Goal: Find specific page/section: Find specific page/section

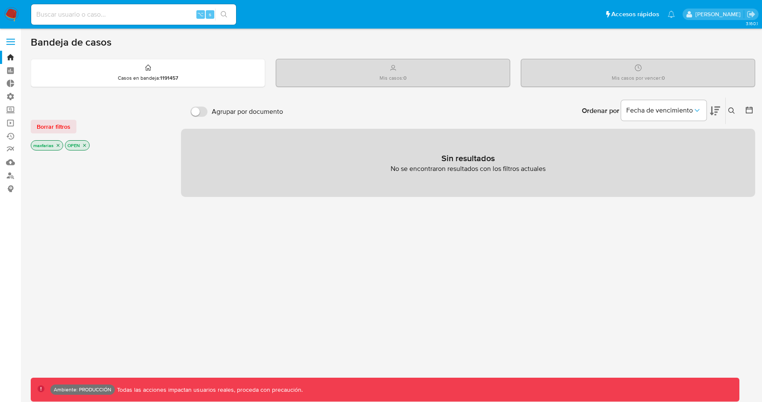
click at [105, 18] on input at bounding box center [133, 14] width 205 height 11
click at [111, 21] on div "maxfarias ⌥ s" at bounding box center [133, 14] width 205 height 20
click at [95, 17] on input "maxfarias" at bounding box center [133, 14] width 205 height 11
click at [94, 17] on input "maxfarias" at bounding box center [133, 14] width 205 height 11
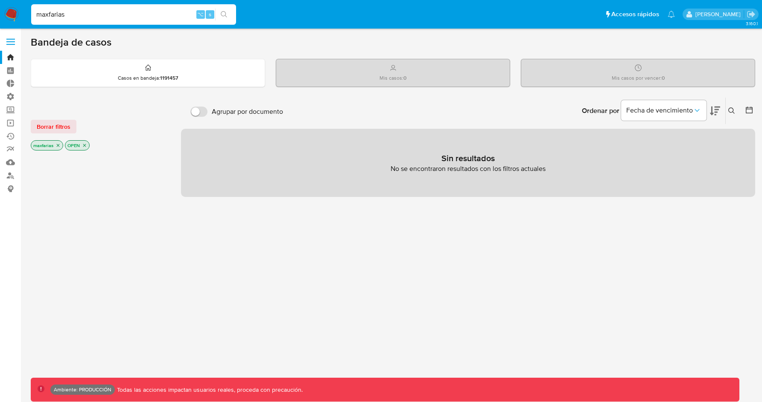
click at [94, 17] on input "maxfarias" at bounding box center [133, 14] width 205 height 11
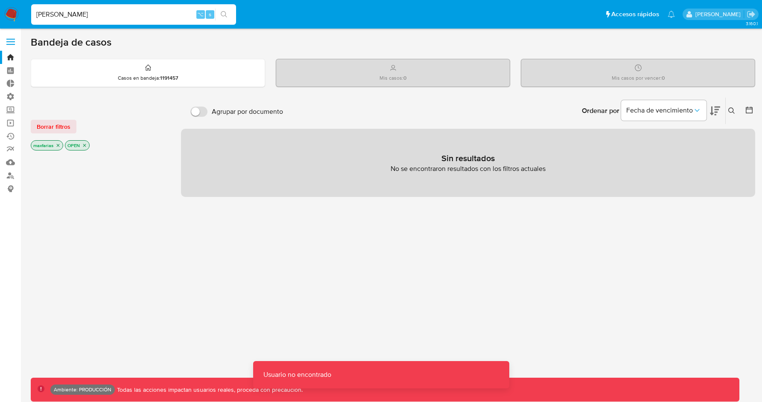
click at [108, 13] on input "[PERSON_NAME]" at bounding box center [133, 14] width 205 height 11
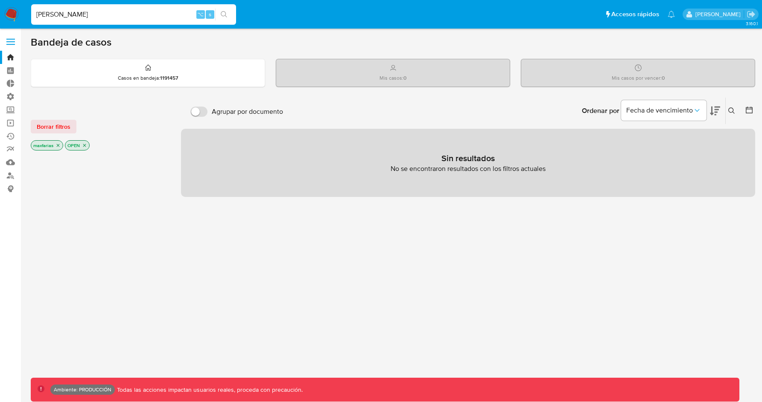
click at [79, 16] on input "[PERSON_NAME]" at bounding box center [133, 14] width 205 height 11
click at [73, 16] on input "[PERSON_NAME]" at bounding box center [133, 14] width 205 height 11
type input "[PERSON_NAME]"
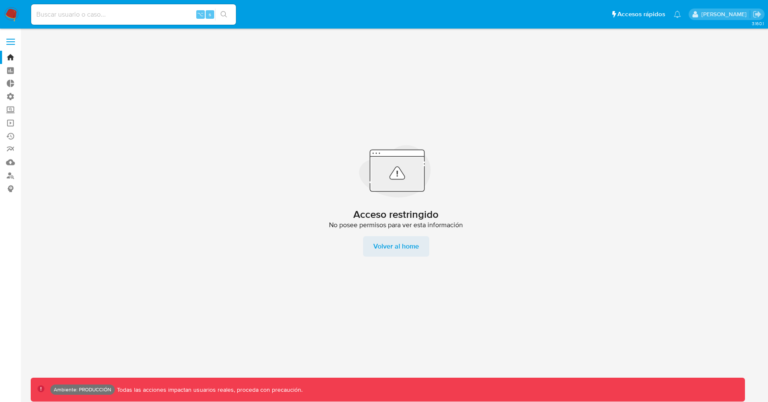
click at [408, 247] on span "Volver al home" at bounding box center [396, 246] width 46 height 20
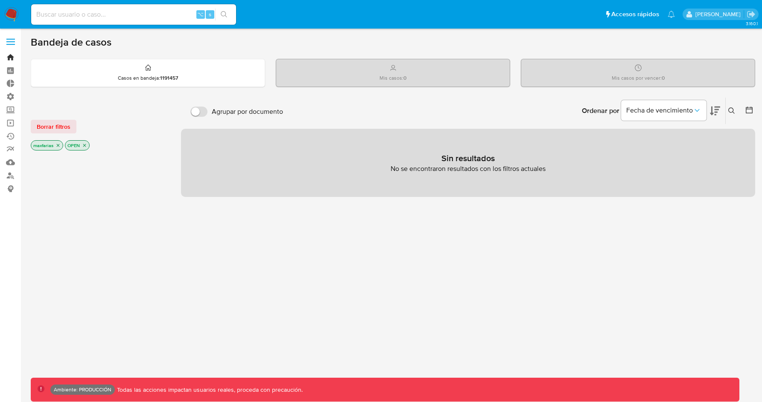
click at [10, 59] on link "Bandeja" at bounding box center [51, 57] width 102 height 13
click at [159, 73] on div "Casos en bandeja : 1191457" at bounding box center [147, 72] width 233 height 27
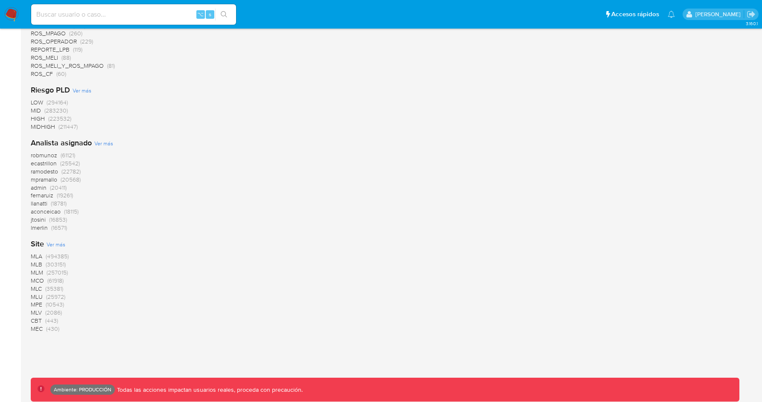
scroll to position [723, 0]
